Goal: Task Accomplishment & Management: Use online tool/utility

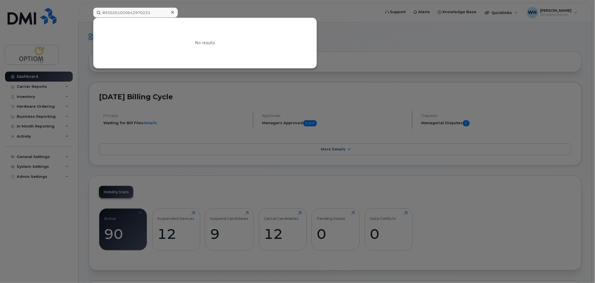
drag, startPoint x: 0, startPoint y: 0, endPoint x: 68, endPoint y: 11, distance: 69.2
click at [89, 11] on div "8930261020642970233 No results" at bounding box center [235, 13] width 293 height 10
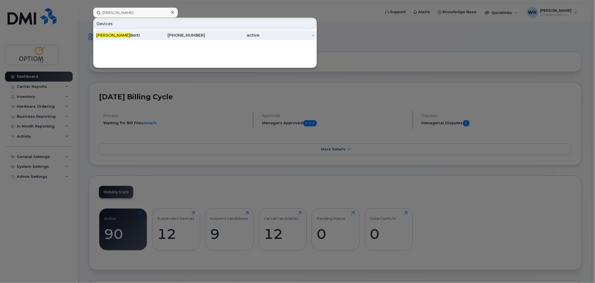
type input "kim"
click at [114, 36] on div "Kim Berti" at bounding box center [123, 35] width 55 height 6
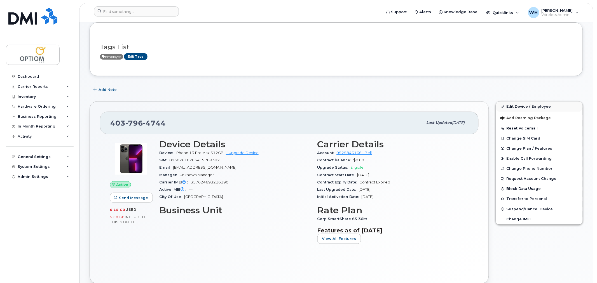
scroll to position [31, 0]
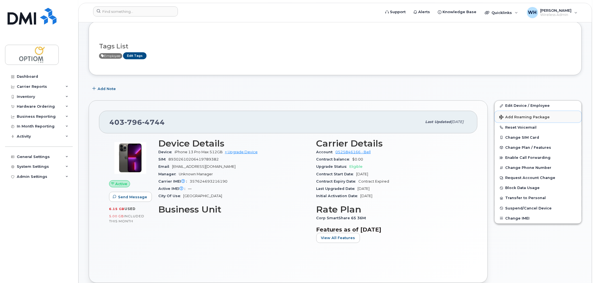
click at [524, 118] on span "Add Roaming Package" at bounding box center [525, 117] width 51 height 5
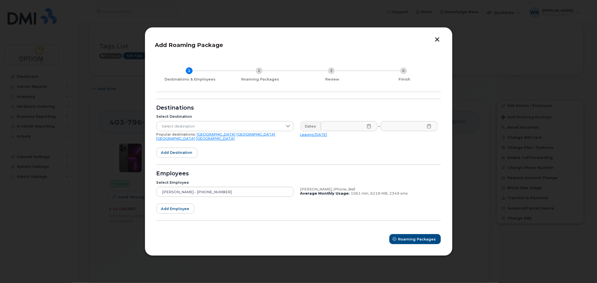
click at [195, 137] on link "[GEOGRAPHIC_DATA]" at bounding box center [175, 139] width 39 height 4
click at [368, 126] on icon at bounding box center [369, 126] width 4 height 4
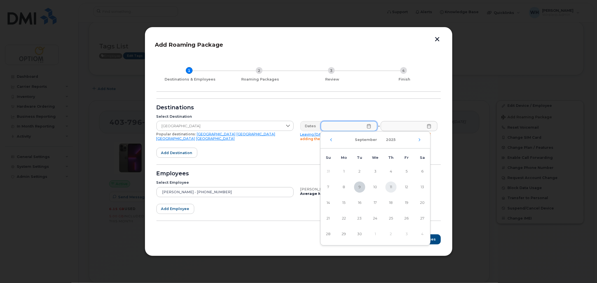
click at [391, 188] on span "11" at bounding box center [390, 187] width 11 height 11
type input "09/11/2025"
click at [335, 108] on div "Destinations" at bounding box center [298, 108] width 284 height 4
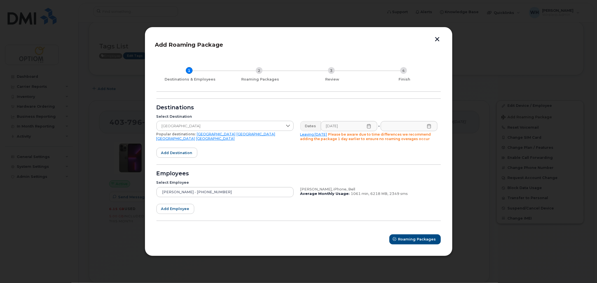
click at [429, 125] on icon at bounding box center [429, 126] width 4 height 4
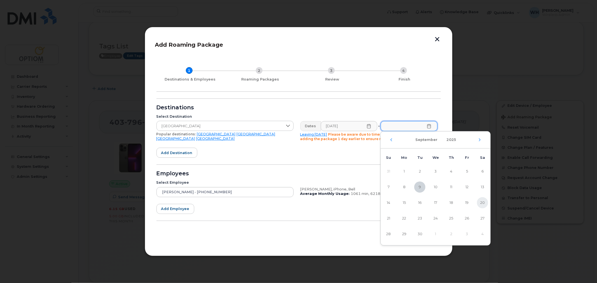
click at [483, 203] on span "20" at bounding box center [482, 202] width 11 height 11
type input "09/20/2025"
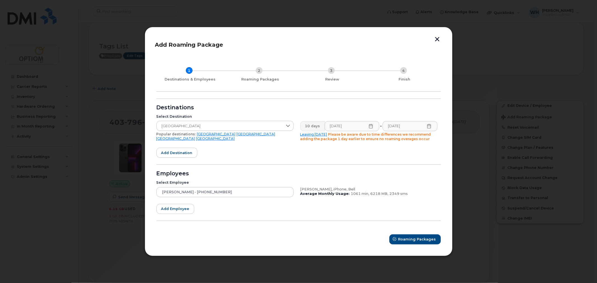
click at [374, 108] on div "Destinations" at bounding box center [298, 108] width 284 height 4
click at [418, 239] on span "Roaming Packages" at bounding box center [418, 239] width 38 height 5
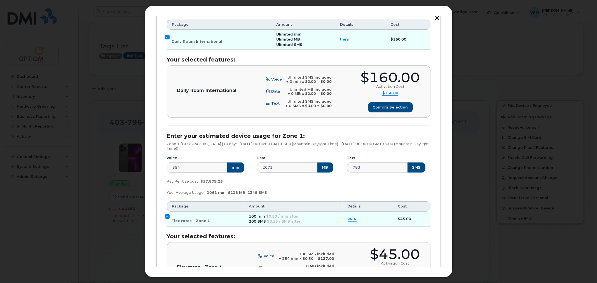
scroll to position [155, 0]
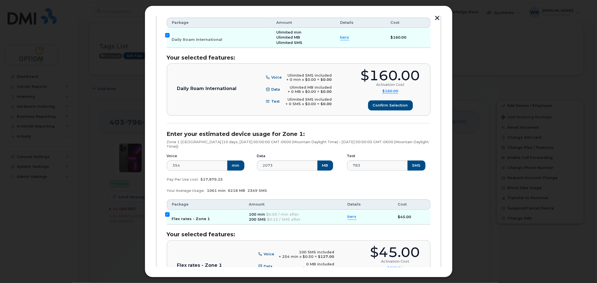
click at [167, 215] on input "Flex rates - Zone 1" at bounding box center [167, 214] width 4 height 4
checkbox input "false"
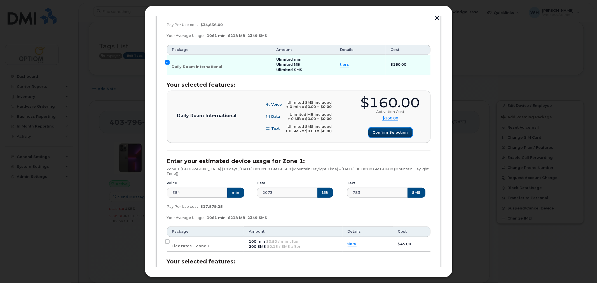
click at [383, 132] on span "Confirm selection" at bounding box center [390, 132] width 35 height 5
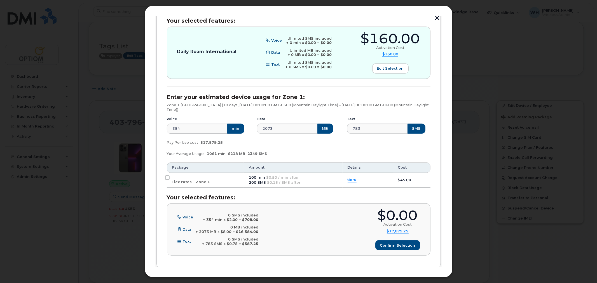
scroll to position [221, 0]
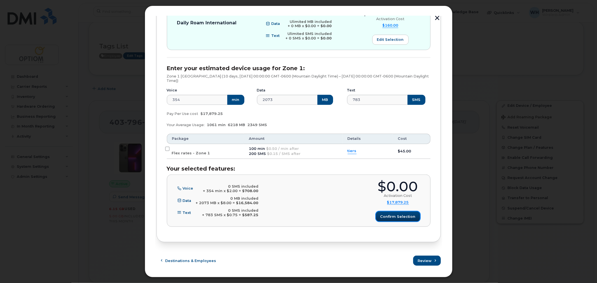
click at [392, 219] on span "Confirm selection" at bounding box center [397, 216] width 35 height 5
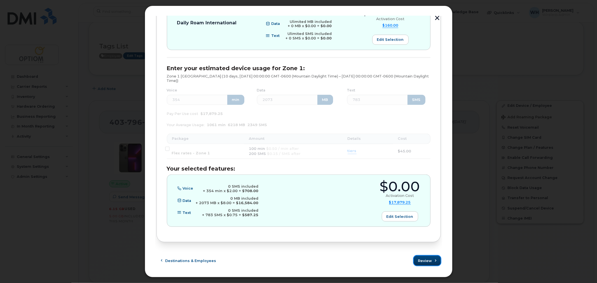
click at [423, 261] on span "Review" at bounding box center [425, 260] width 14 height 5
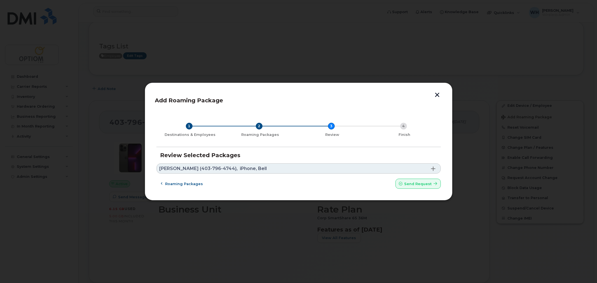
click at [281, 172] on link "Kim Berti (403-796-4744), iPhone, Bell" at bounding box center [298, 168] width 284 height 10
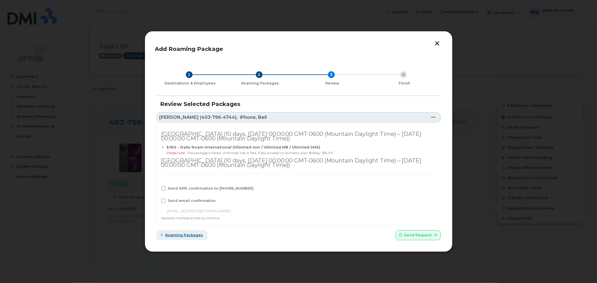
click at [185, 236] on span "Roaming packages" at bounding box center [184, 235] width 38 height 5
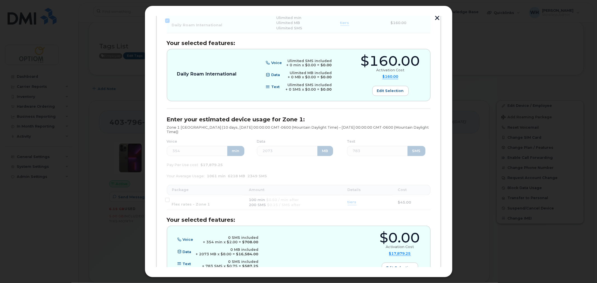
scroll to position [221, 0]
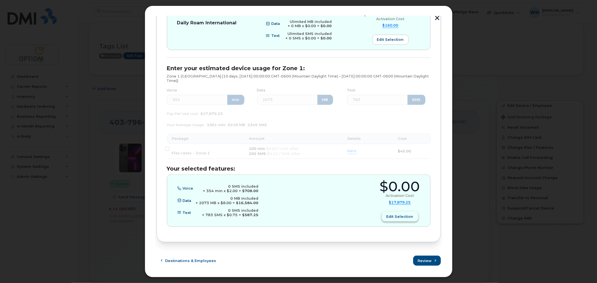
click at [396, 217] on span "Edit selection" at bounding box center [400, 216] width 27 height 5
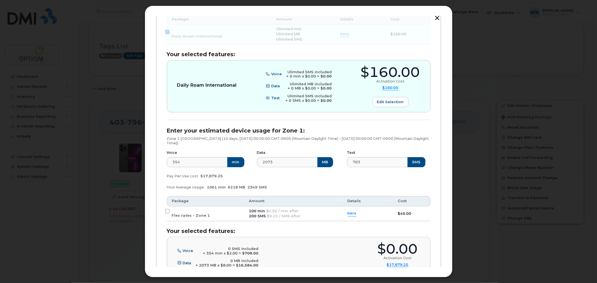
scroll to position [158, 0]
drag, startPoint x: 190, startPoint y: 161, endPoint x: 132, endPoint y: 160, distance: 58.5
click at [132, 160] on div "Add Roaming Package 1 Destinations & Employees 2 Roaming Packages 3 Review 4 Fi…" at bounding box center [298, 141] width 597 height 283
type input "0"
drag, startPoint x: 282, startPoint y: 163, endPoint x: 248, endPoint y: 163, distance: 33.9
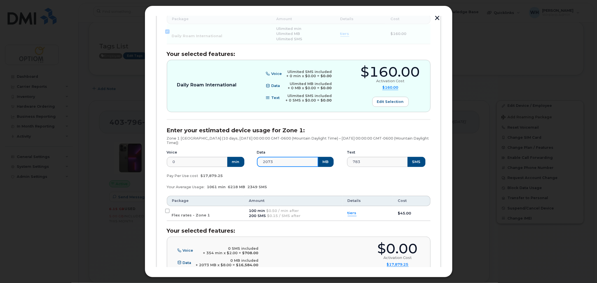
click at [248, 163] on div "Voice 0 min Data 2073 MB Text 783 SMS" at bounding box center [298, 159] width 270 height 24
type input "0"
drag, startPoint x: 361, startPoint y: 163, endPoint x: 331, endPoint y: 179, distance: 34.0
click at [340, 164] on div "Voice 0 min Data 0 MB Text 783 SMS" at bounding box center [298, 159] width 270 height 24
type input "0"
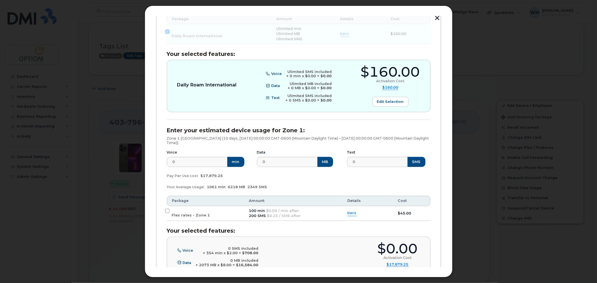
click at [304, 192] on div "Your Average Usage: 1061 min 6218 MB 2349 SMS" at bounding box center [298, 187] width 270 height 11
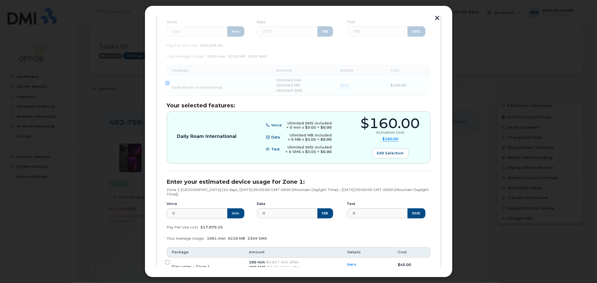
scroll to position [107, 0]
click at [189, 216] on input "0" at bounding box center [197, 213] width 61 height 10
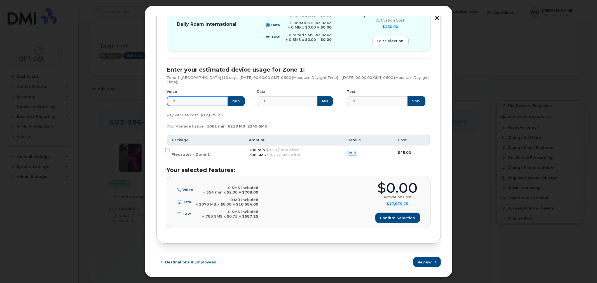
scroll to position [221, 0]
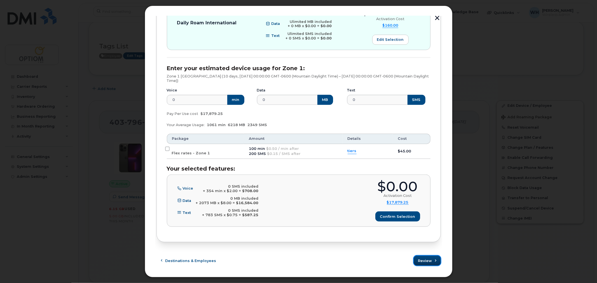
click at [429, 260] on span "Review" at bounding box center [425, 260] width 14 height 5
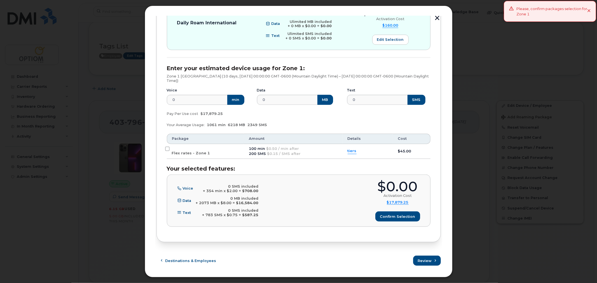
click at [392, 203] on span "$17,879.25" at bounding box center [398, 202] width 22 height 5
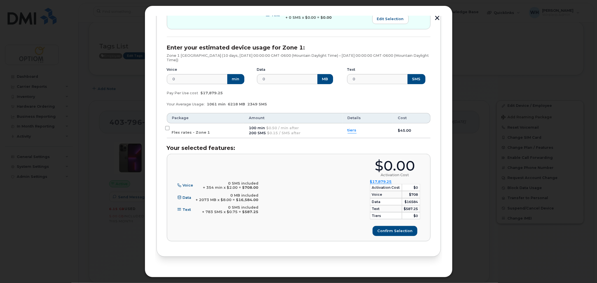
scroll to position [256, 0]
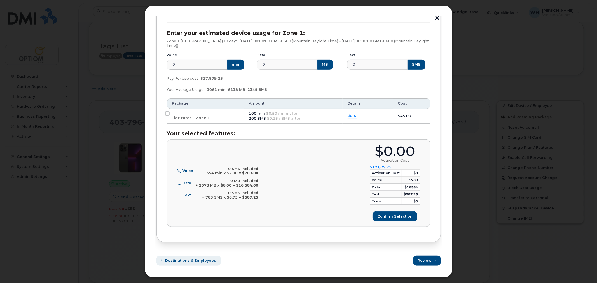
click at [184, 258] on span "Destinations & Employees" at bounding box center [190, 260] width 51 height 5
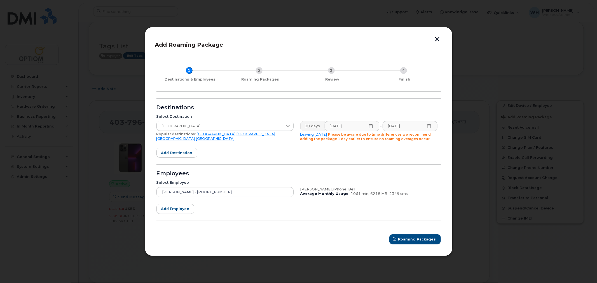
scroll to position [0, 0]
click at [436, 41] on button "button" at bounding box center [437, 40] width 8 height 6
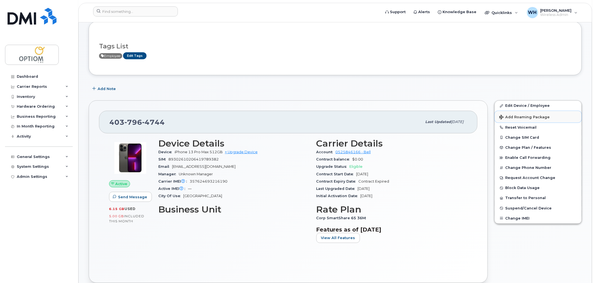
click at [535, 118] on span "Add Roaming Package" at bounding box center [525, 117] width 51 height 5
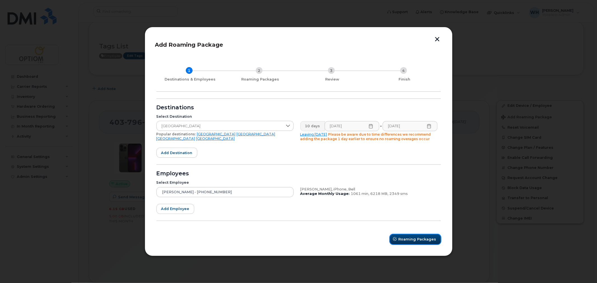
click at [410, 238] on span "Roaming Packages" at bounding box center [418, 239] width 38 height 5
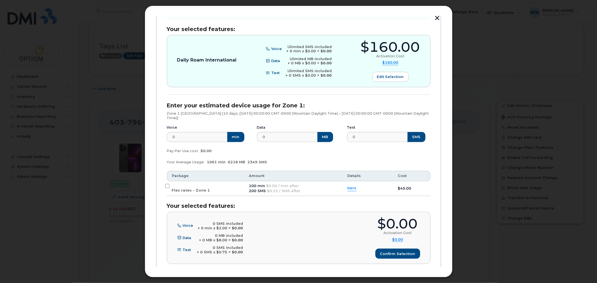
scroll to position [221, 0]
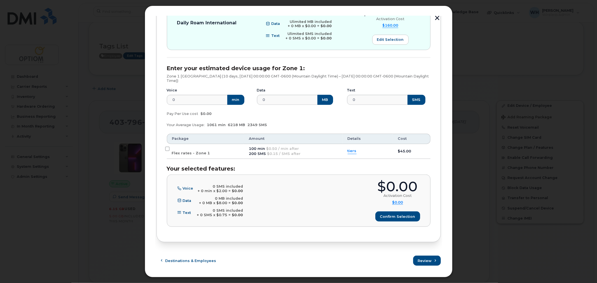
click at [437, 18] on button "button" at bounding box center [437, 19] width 8 height 6
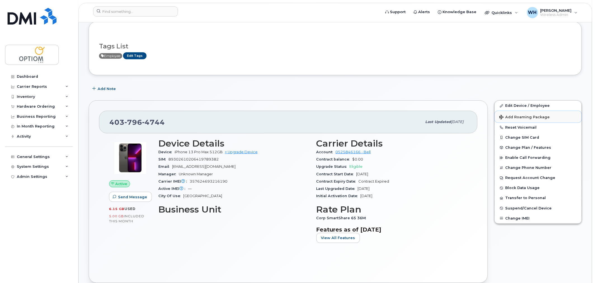
click at [538, 119] on span "Add Roaming Package" at bounding box center [525, 117] width 51 height 5
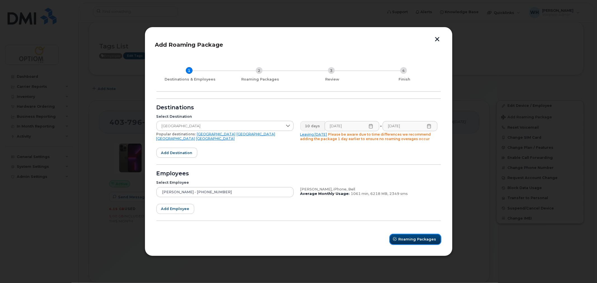
click at [424, 241] on span "Roaming Packages" at bounding box center [418, 239] width 38 height 5
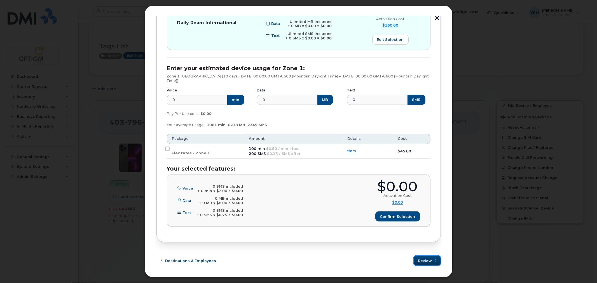
click at [430, 261] on span "Review" at bounding box center [425, 260] width 14 height 5
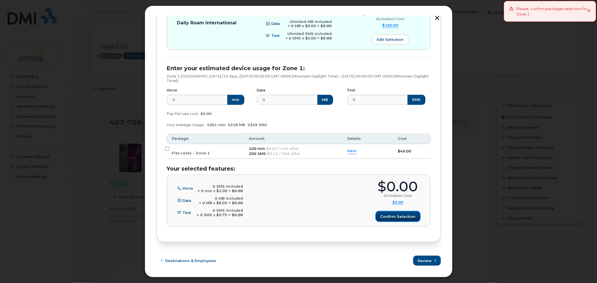
click at [389, 214] on span "Confirm selection" at bounding box center [397, 216] width 35 height 5
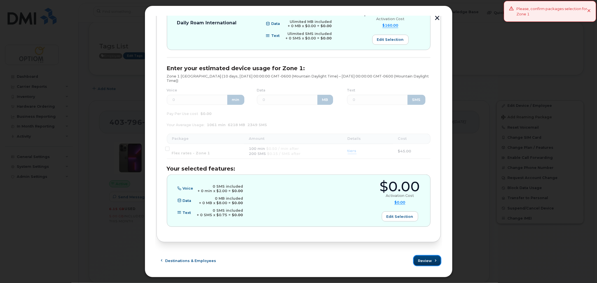
click at [426, 260] on span "Review" at bounding box center [425, 260] width 14 height 5
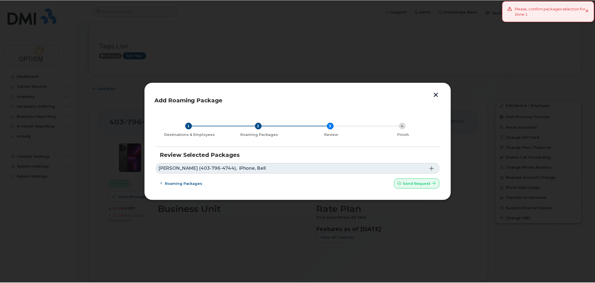
scroll to position [0, 0]
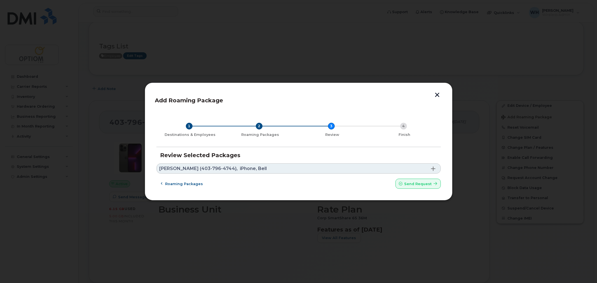
click at [423, 169] on link "Kim Berti (403-796-4744), iPhone, Bell" at bounding box center [298, 168] width 284 height 10
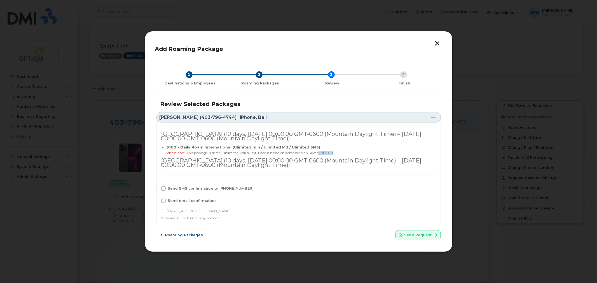
drag, startPoint x: 328, startPoint y: 154, endPoint x: 348, endPoint y: 154, distance: 20.4
click at [348, 154] on div "Please note: This package is tiered: Unlimited Talk & Text, Data is based on do…" at bounding box center [300, 153] width 266 height 4
click at [163, 202] on span at bounding box center [163, 201] width 4 height 4
click at [157, 202] on input "Send email confirmation" at bounding box center [155, 200] width 3 height 3
checkbox input "true"
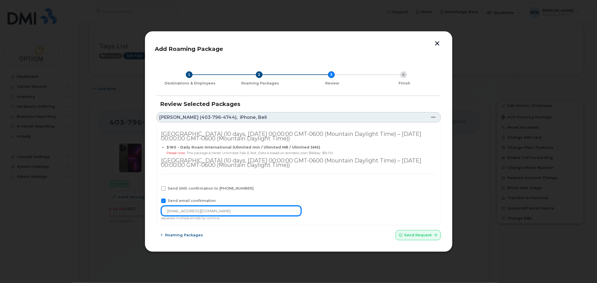
drag, startPoint x: 179, startPoint y: 211, endPoint x: 161, endPoint y: 213, distance: 17.7
click at [161, 213] on input "[EMAIL_ADDRESS][DOMAIN_NAME]" at bounding box center [231, 211] width 140 height 10
click at [236, 212] on input "wahidh@optiom.com" at bounding box center [231, 211] width 140 height 10
paste input "debbier@optiom.com"
type input "wahidh@optiom.com, debbier@optiom.com"
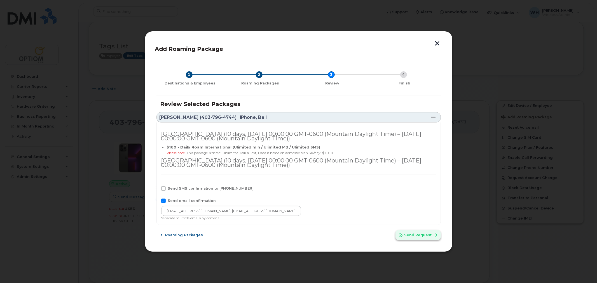
click at [410, 236] on span "Send request" at bounding box center [417, 235] width 27 height 5
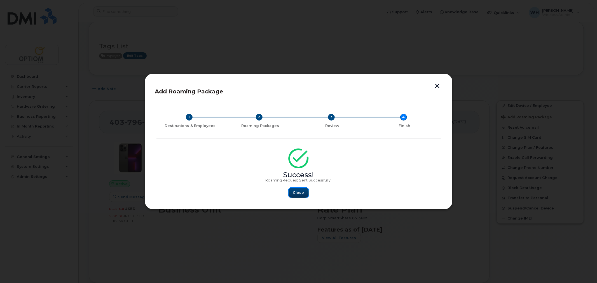
click at [299, 193] on span "Close" at bounding box center [298, 192] width 11 height 5
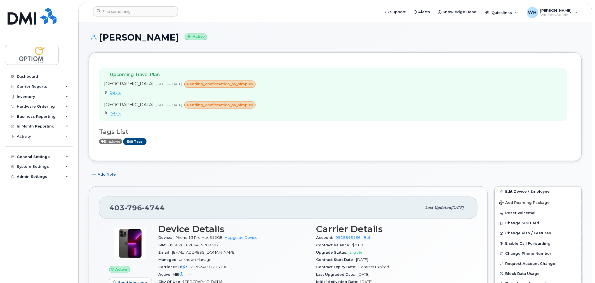
click at [105, 113] on icon at bounding box center [106, 112] width 3 height 3
click at [116, 114] on span "Details" at bounding box center [115, 113] width 11 height 4
click at [114, 93] on span "Details" at bounding box center [115, 92] width 11 height 4
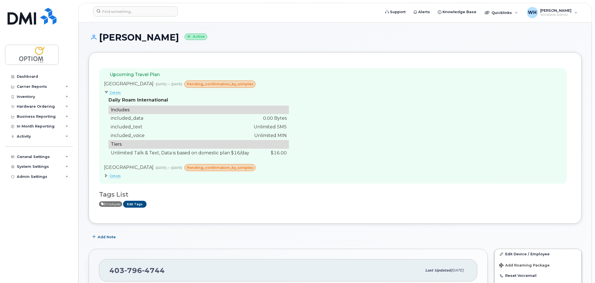
drag, startPoint x: 118, startPoint y: 175, endPoint x: 127, endPoint y: 175, distance: 9.5
click at [118, 175] on span "Details" at bounding box center [115, 176] width 11 height 4
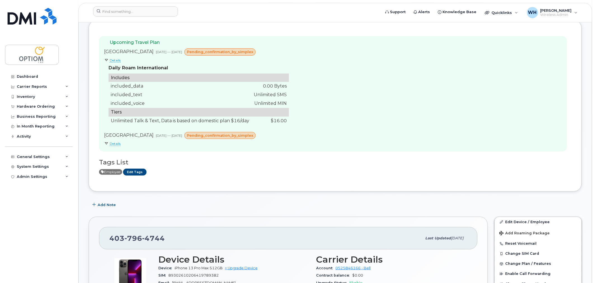
scroll to position [32, 0]
click at [119, 144] on span "Details" at bounding box center [115, 144] width 11 height 4
